Goal: Navigation & Orientation: Find specific page/section

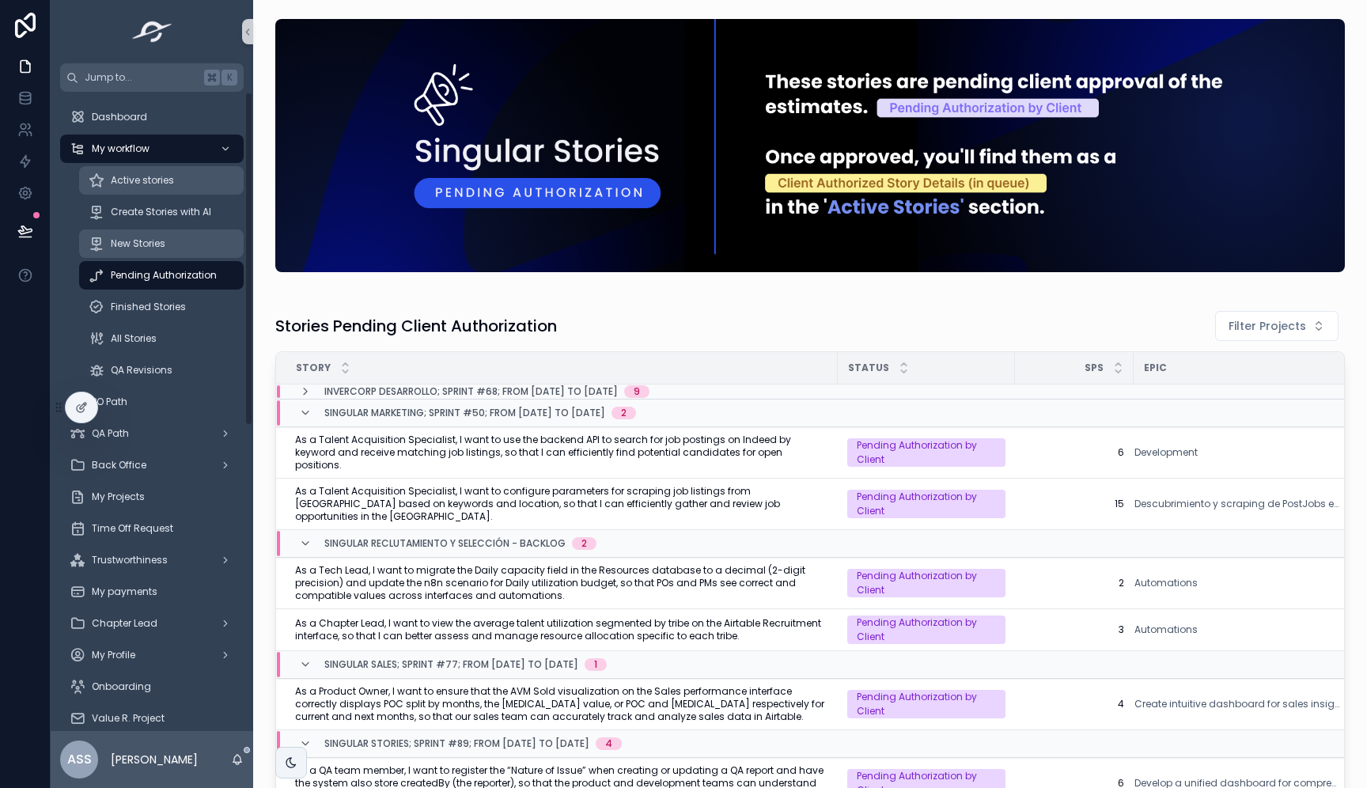
scroll to position [179, 0]
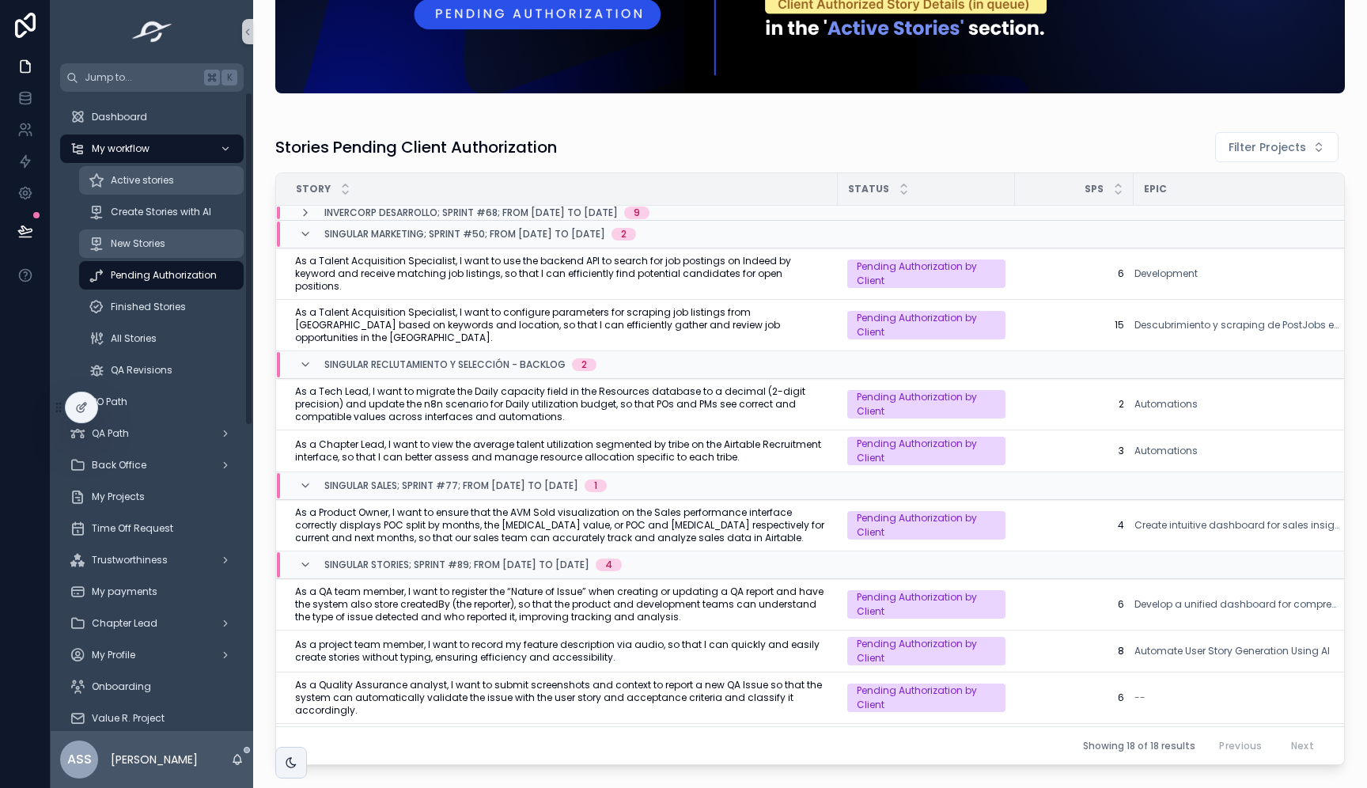
drag, startPoint x: 0, startPoint y: 0, endPoint x: 184, endPoint y: 233, distance: 296.8
click at [146, 192] on div "Active stories" at bounding box center [162, 180] width 146 height 25
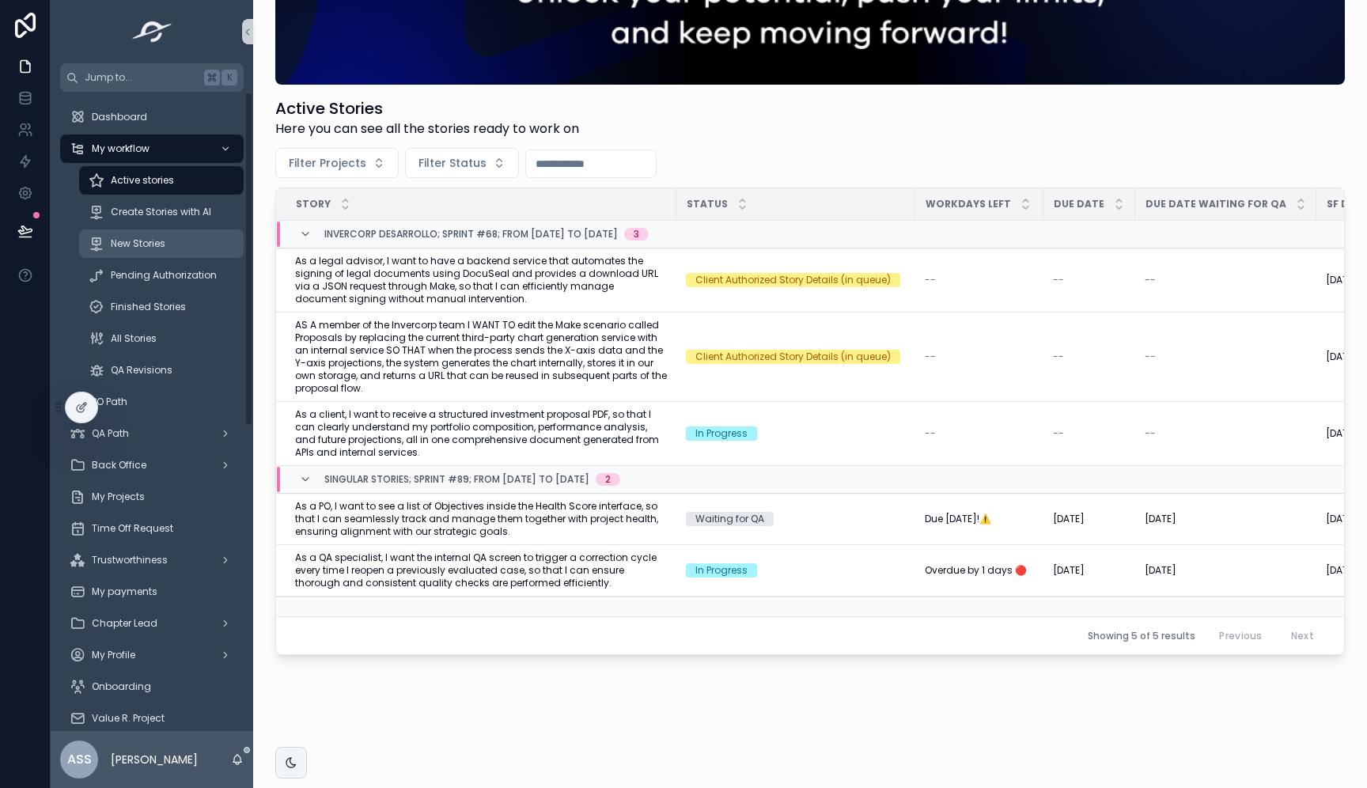
click at [144, 246] on span "New Stories" at bounding box center [138, 243] width 55 height 13
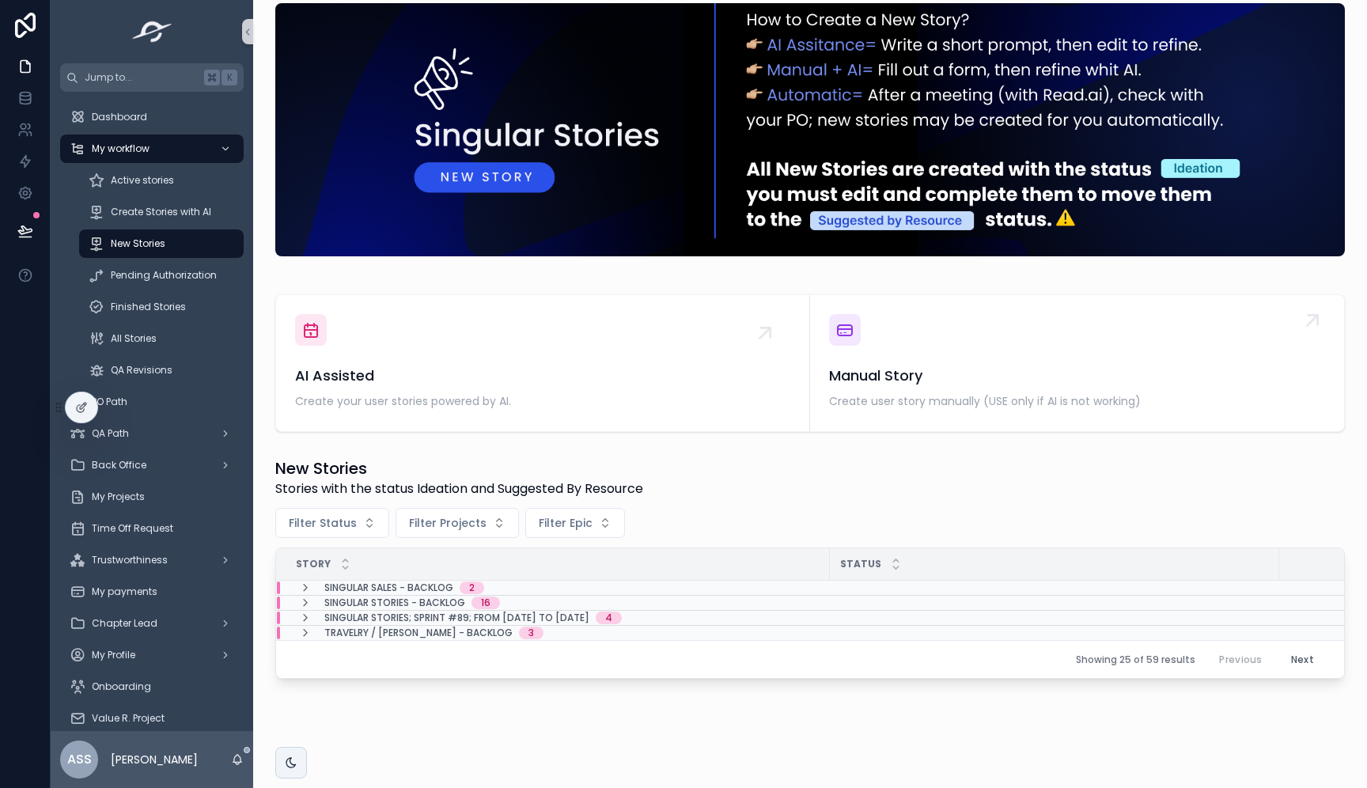
scroll to position [51, 0]
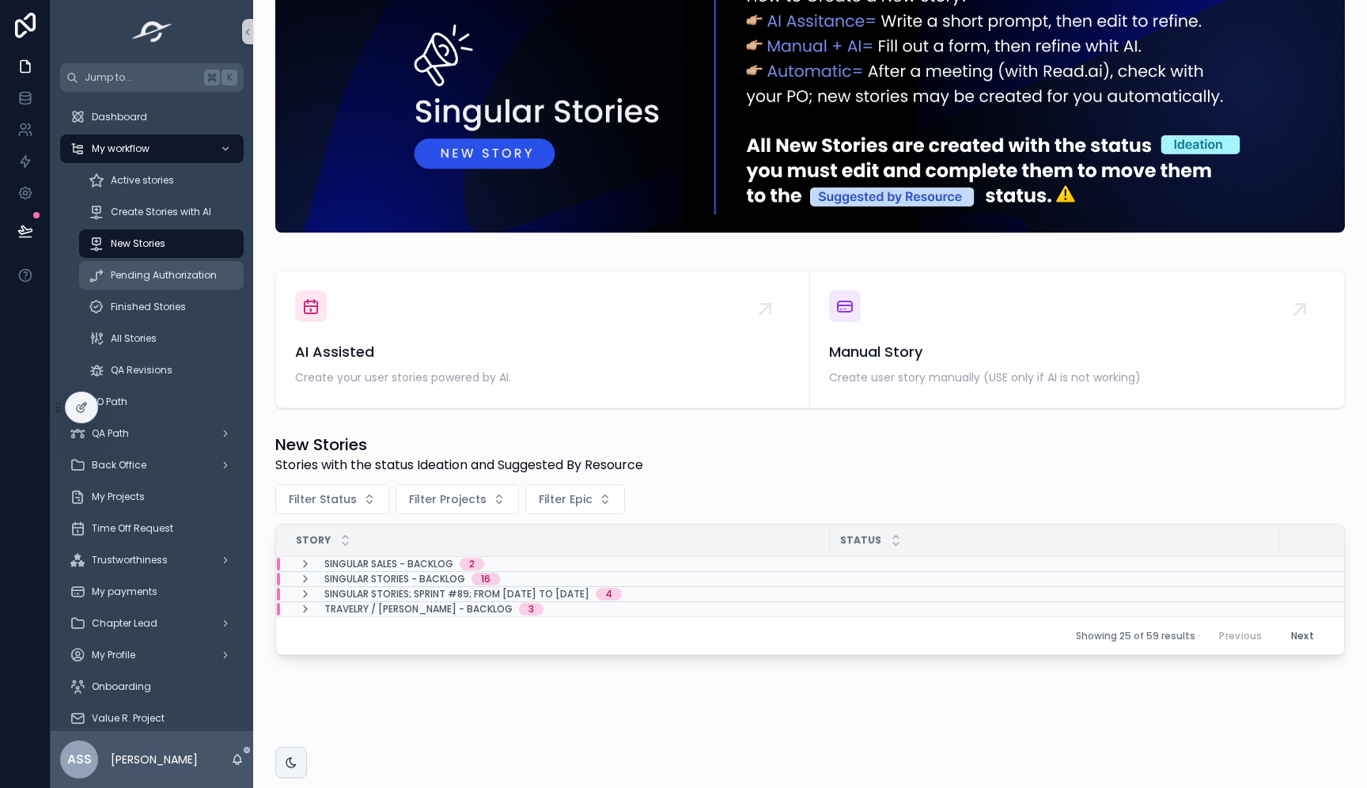
click at [168, 284] on div "Pending Authorization" at bounding box center [162, 275] width 146 height 25
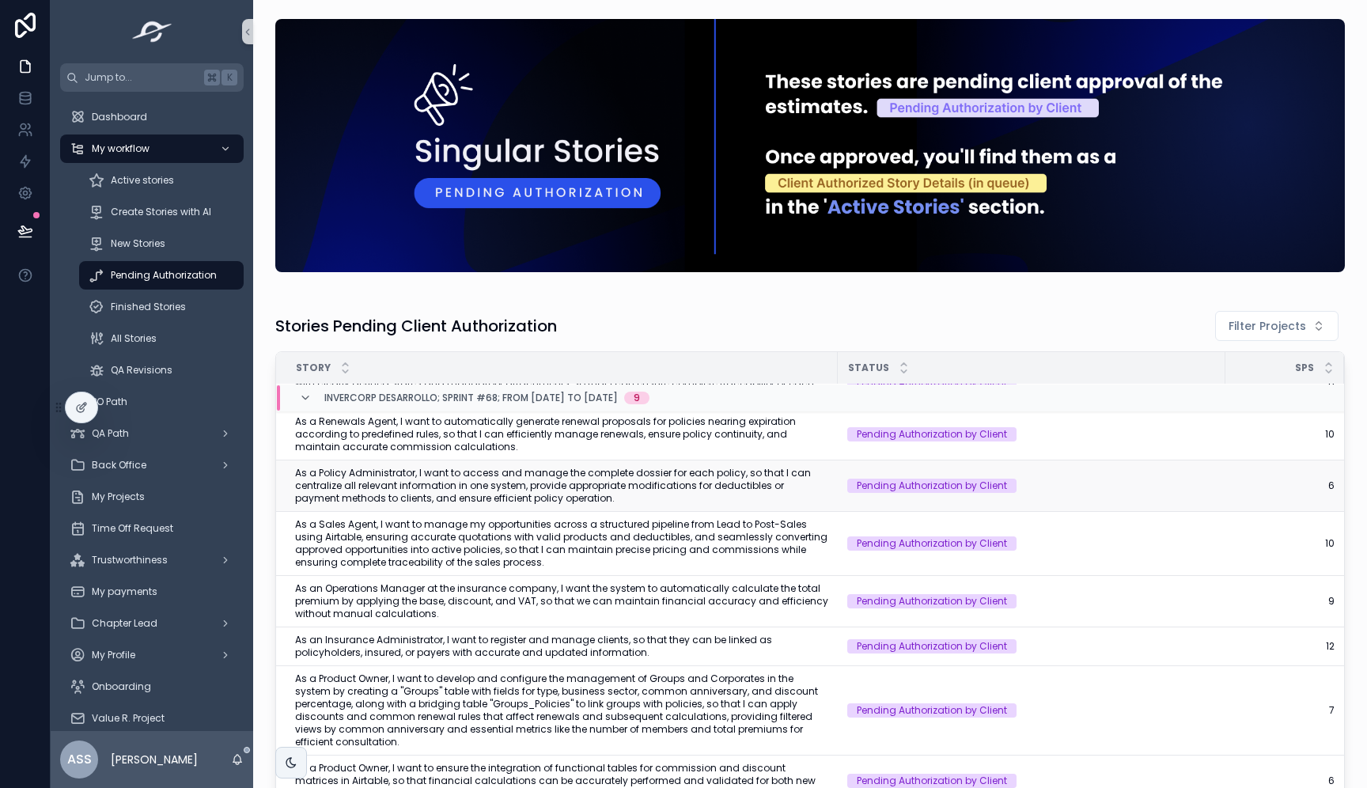
scroll to position [66, 0]
